Goal: Task Accomplishment & Management: Manage account settings

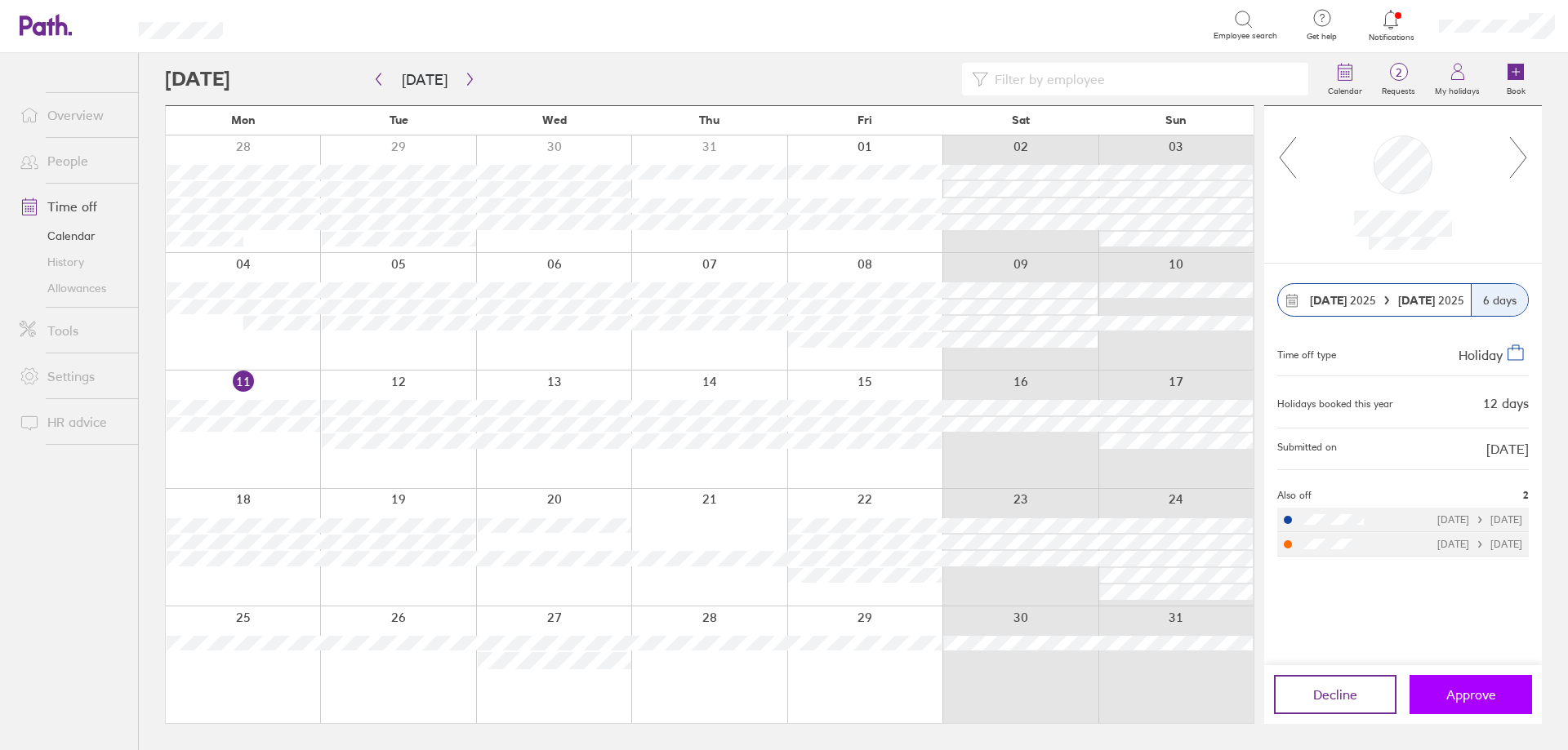
click at [1484, 690] on span "Approve" at bounding box center [1471, 694] width 50 height 14
click at [1084, 32] on div "Search" at bounding box center [736, 25] width 955 height 26
click at [1452, 694] on span "Approve" at bounding box center [1471, 694] width 50 height 14
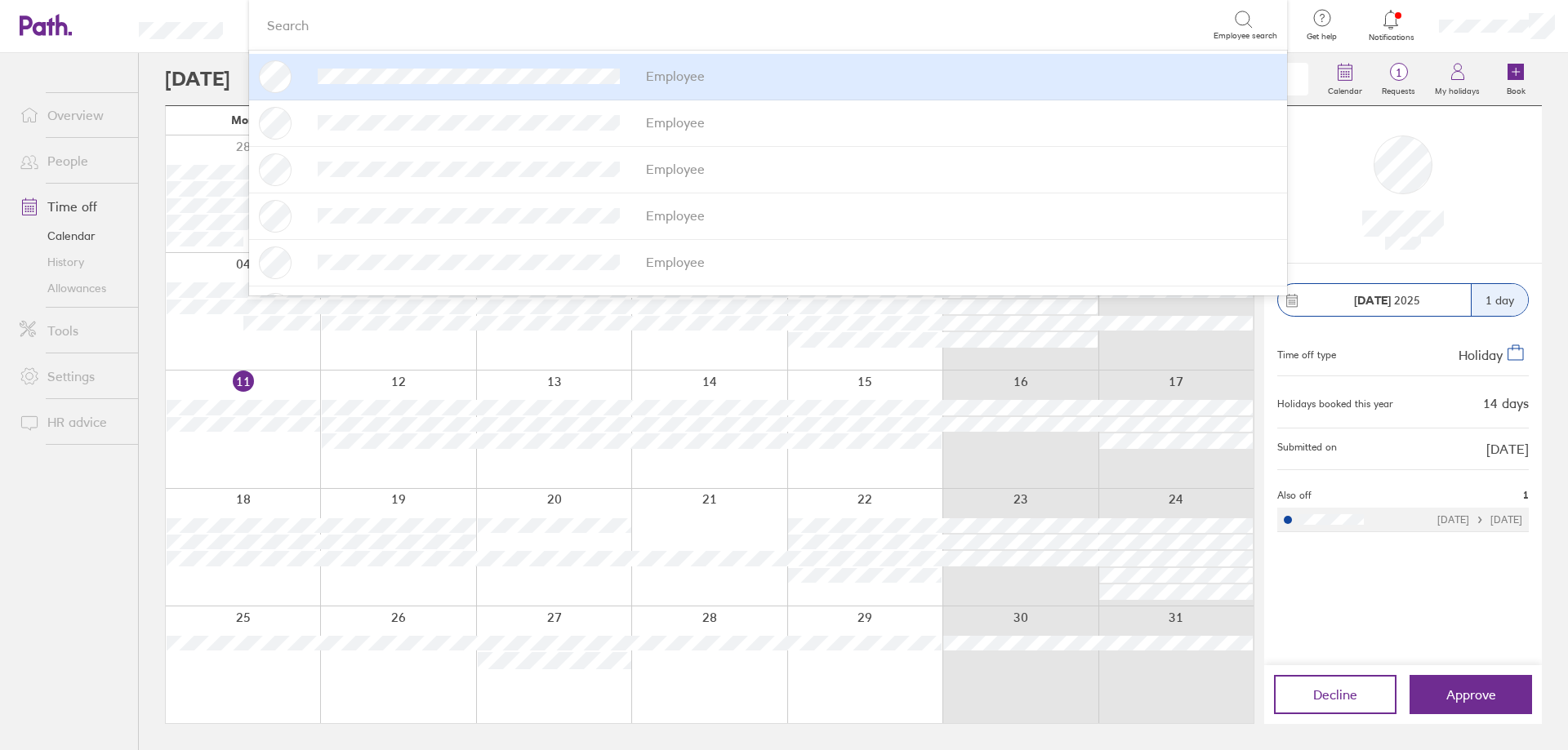
click at [1409, 571] on div "[DATE] 1 day Time off type Holiday Holidays booked this year 14 days Submitted …" at bounding box center [1403, 464] width 278 height 402
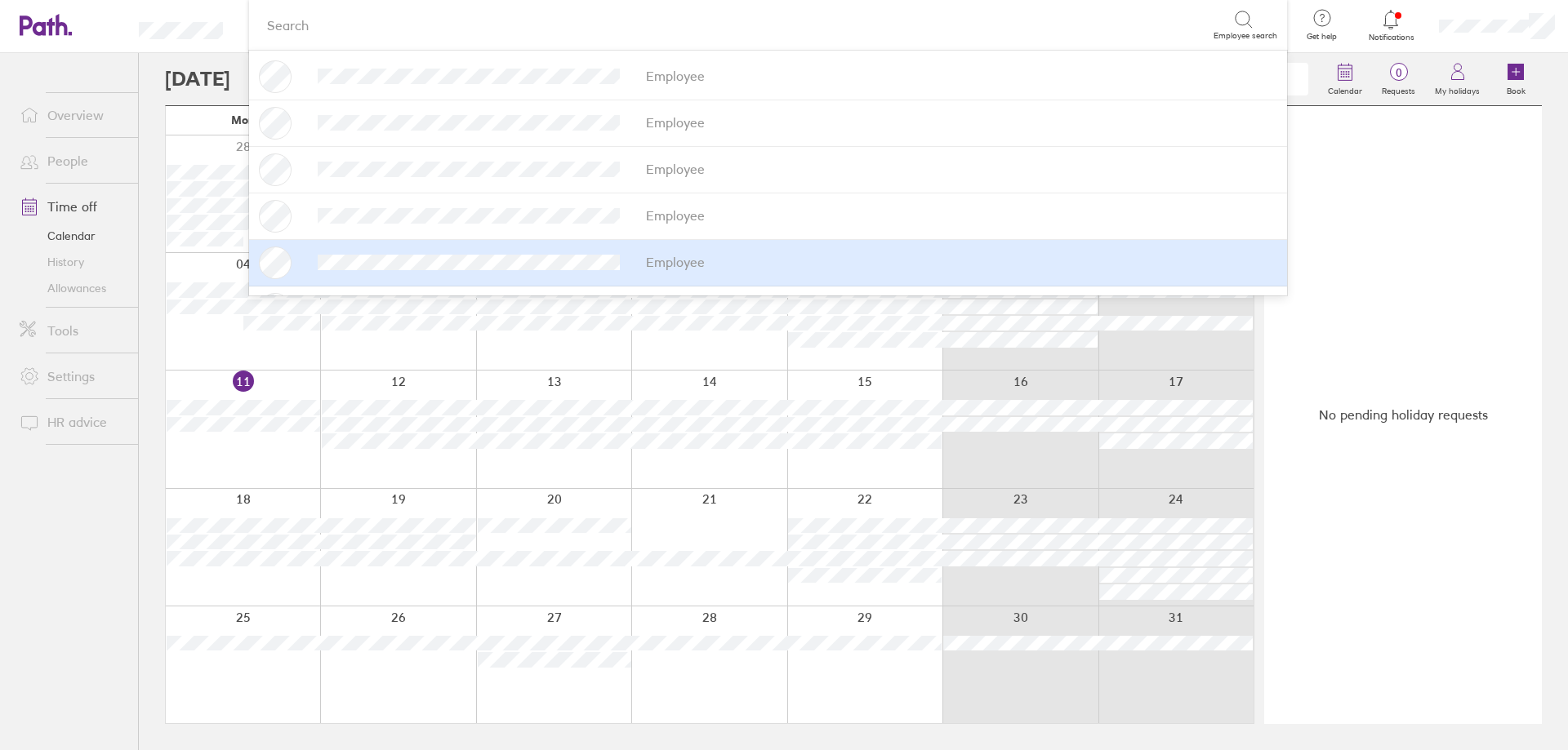
click at [164, 77] on div "Calendar 0 Requests My holidays Book [DATE] [DATE] Mon Tue Wed Thu Fri Sat Sun …" at bounding box center [853, 402] width 1429 height 698
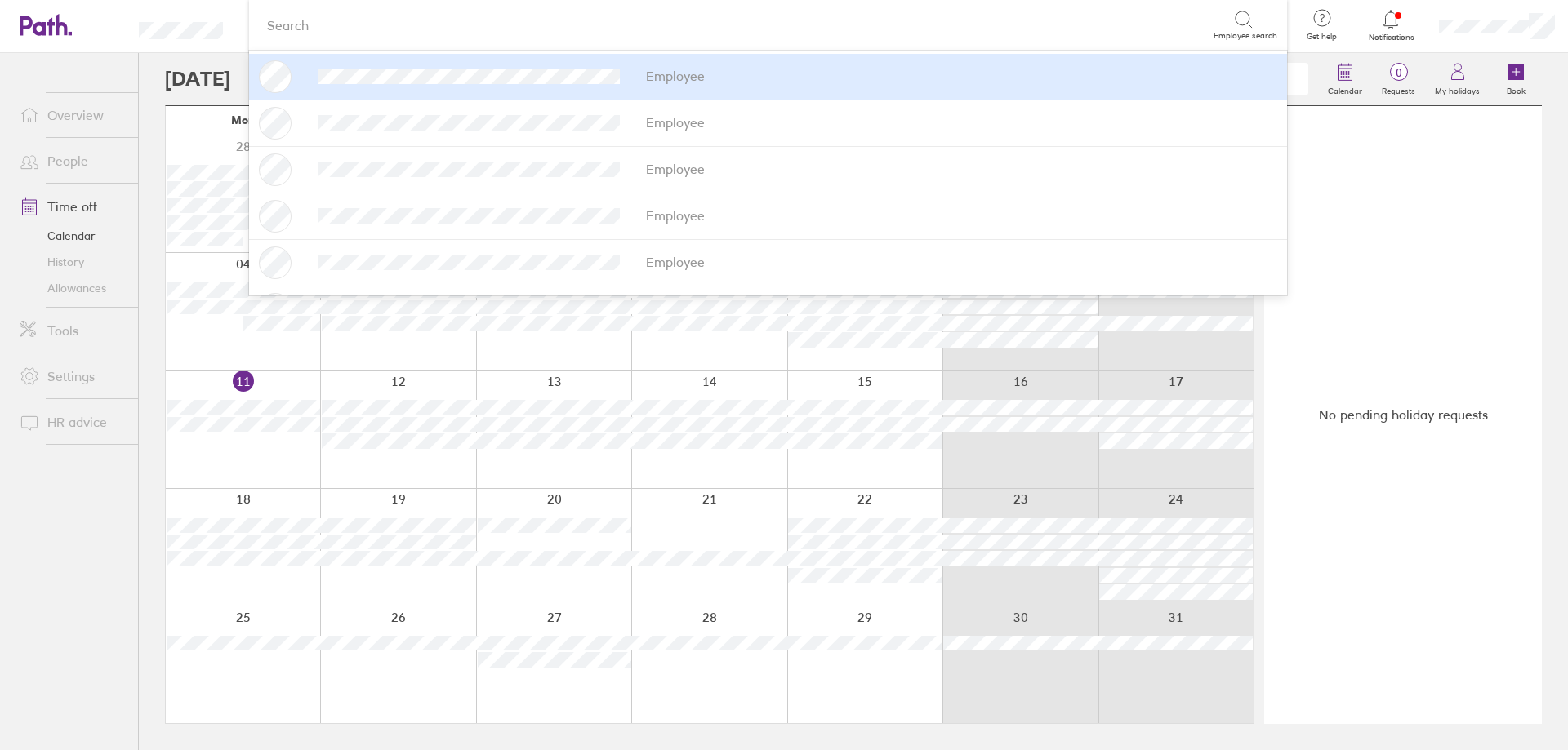
click at [1461, 187] on div "No pending holiday requests" at bounding box center [1403, 415] width 278 height 618
click at [109, 30] on header "option [PERSON_NAME] focused, 1 of 28. 28 results available. Select is focused …" at bounding box center [784, 27] width 1568 height 53
